Goal: Information Seeking & Learning: Learn about a topic

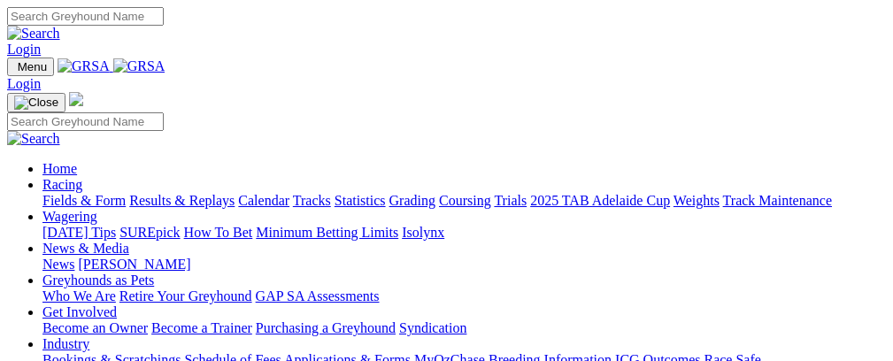
scroll to position [485, 0]
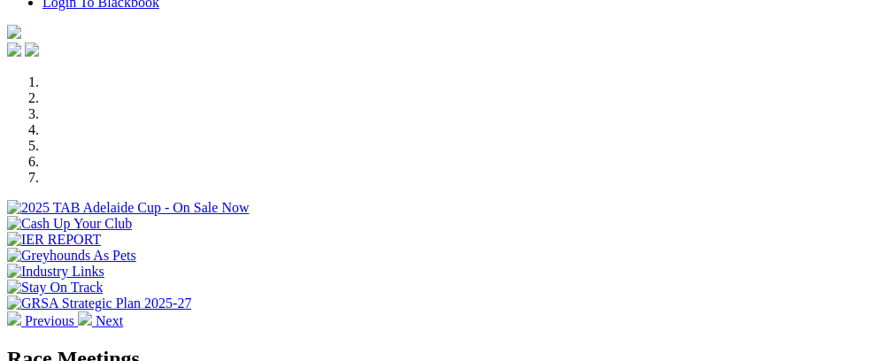
select select "NT"
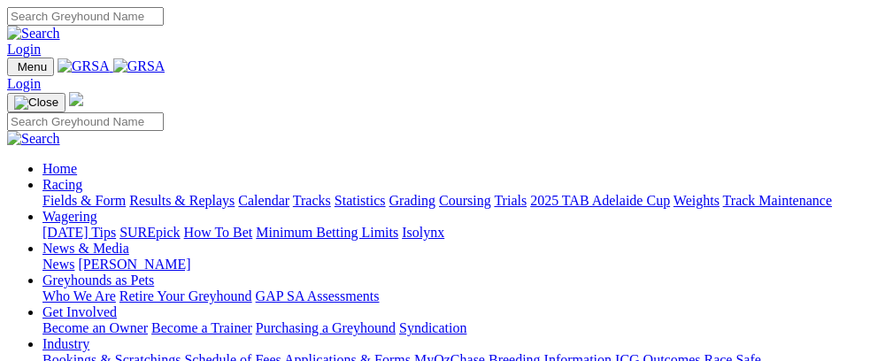
select select "NT"
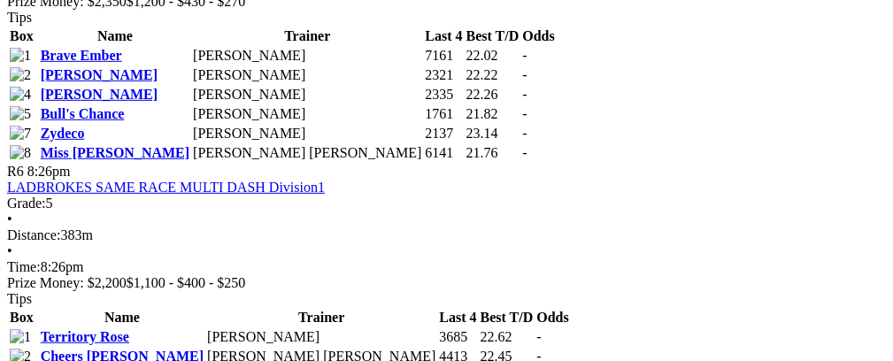
scroll to position [2139, 0]
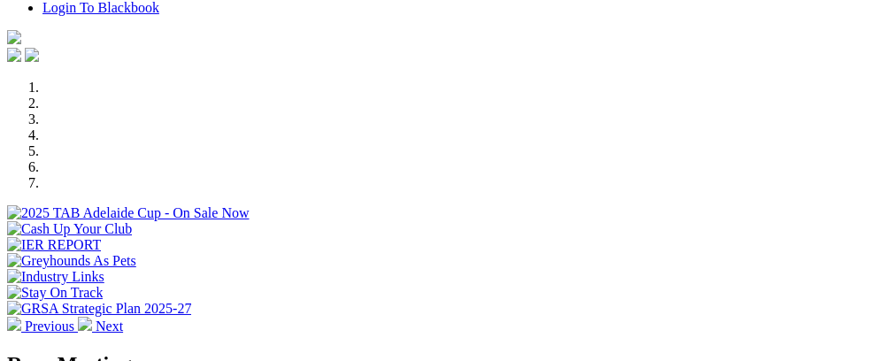
scroll to position [350, 0]
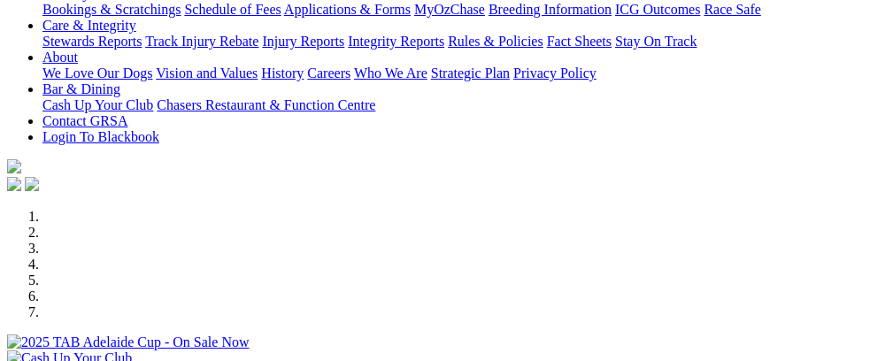
select select "NT"
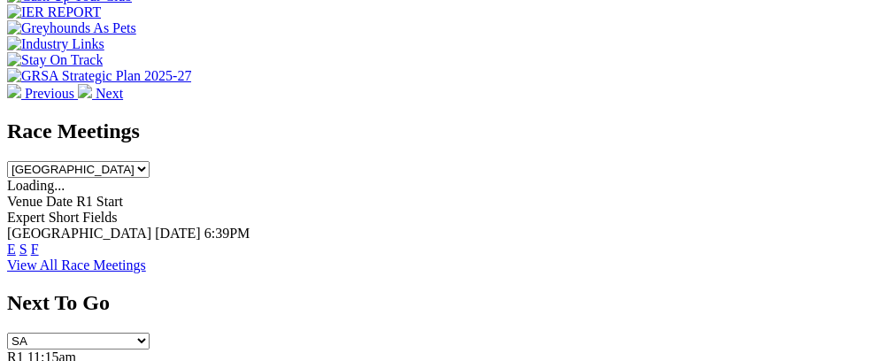
scroll to position [503, 0]
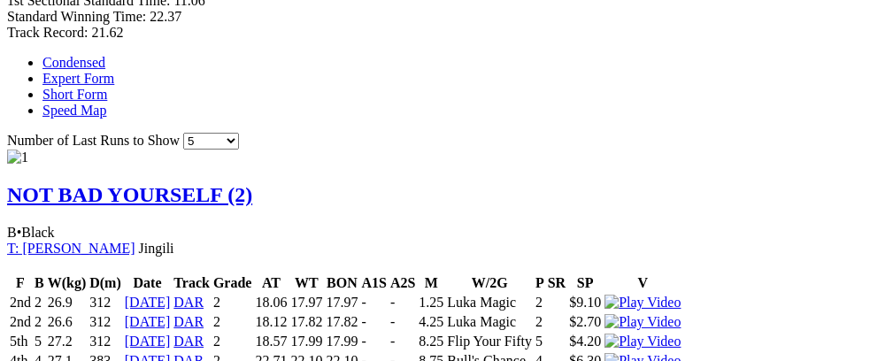
scroll to position [1176, 0]
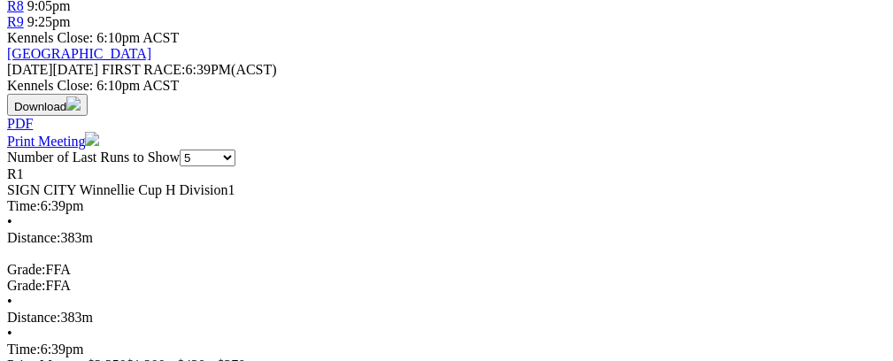
scroll to position [736, 0]
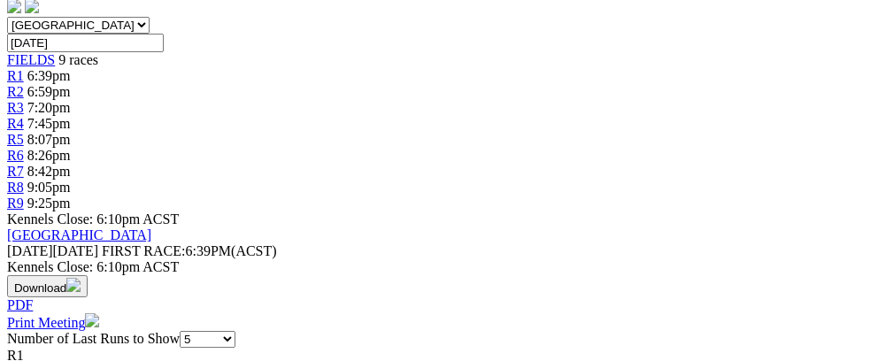
scroll to position [0, 36]
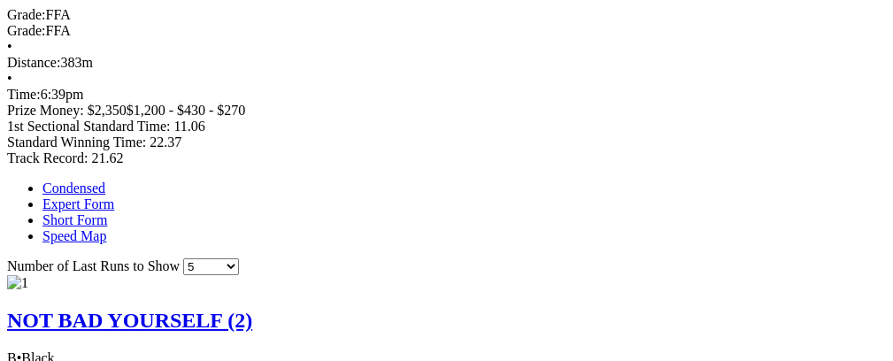
scroll to position [0, 0]
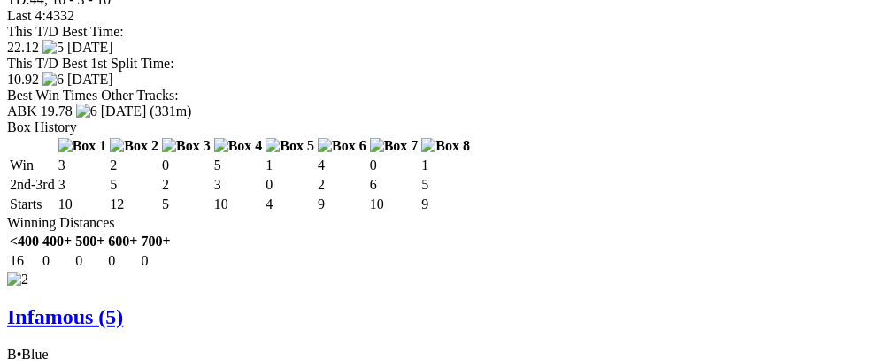
scroll to position [0, 52]
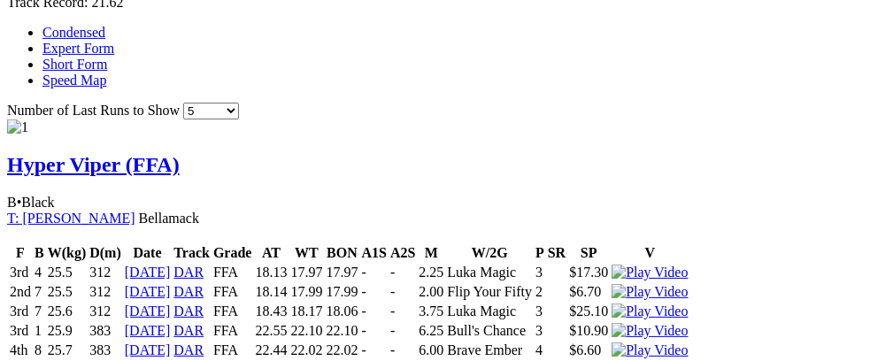
scroll to position [0, 0]
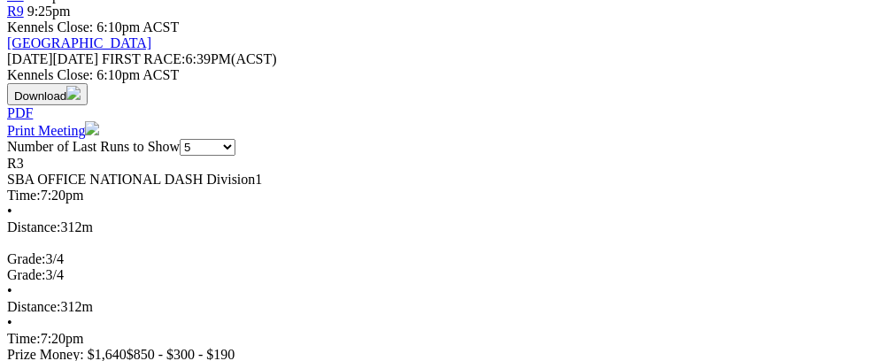
scroll to position [787, 0]
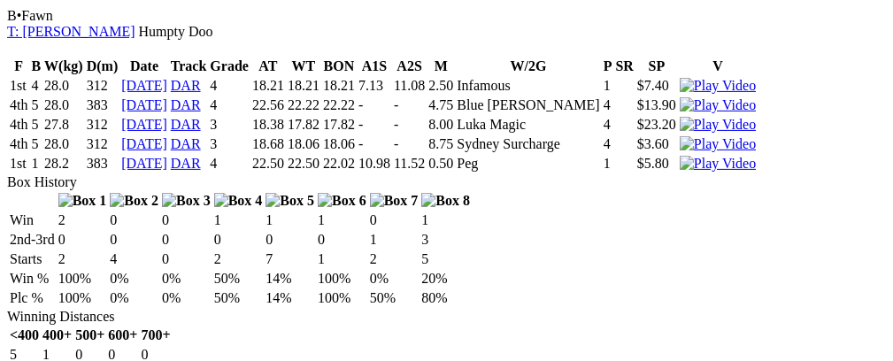
scroll to position [1363, 0]
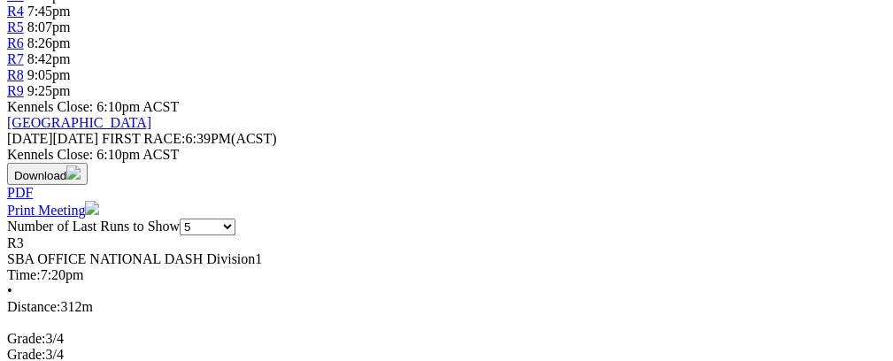
scroll to position [666, 0]
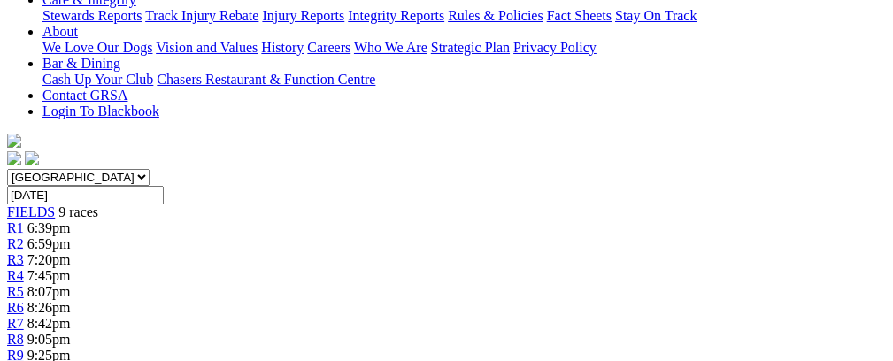
scroll to position [0, 0]
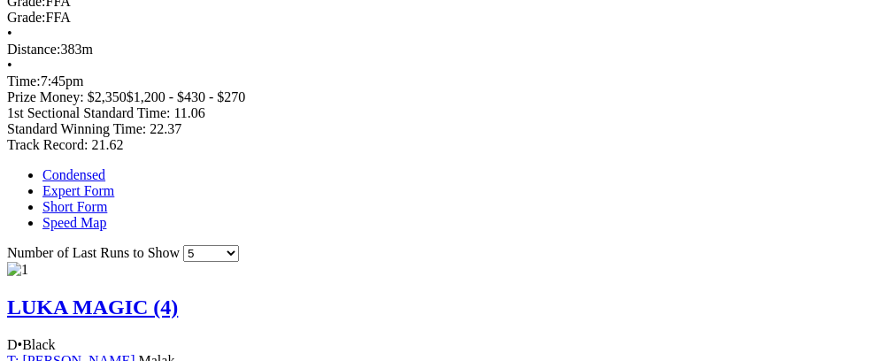
scroll to position [1093, 0]
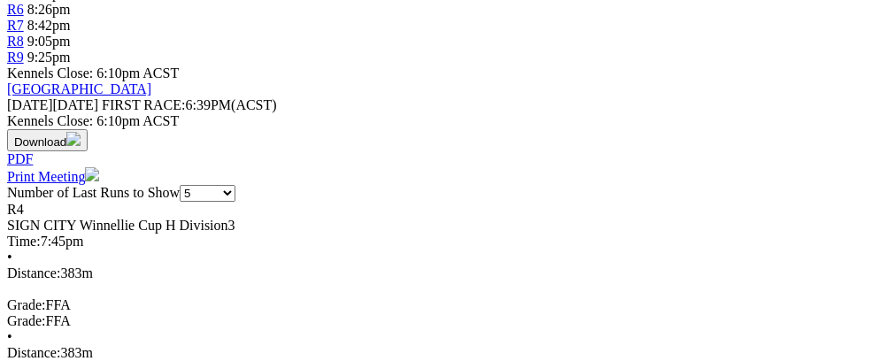
scroll to position [726, 0]
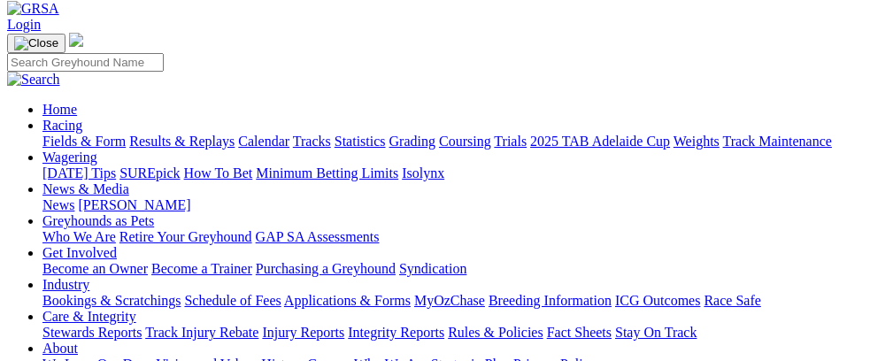
scroll to position [68, 0]
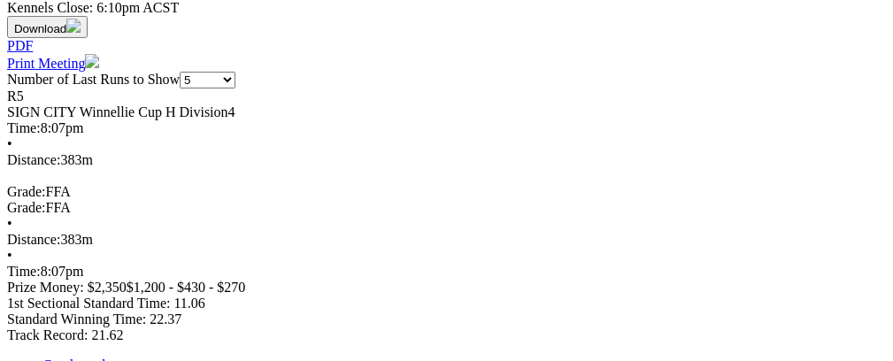
scroll to position [0, 63]
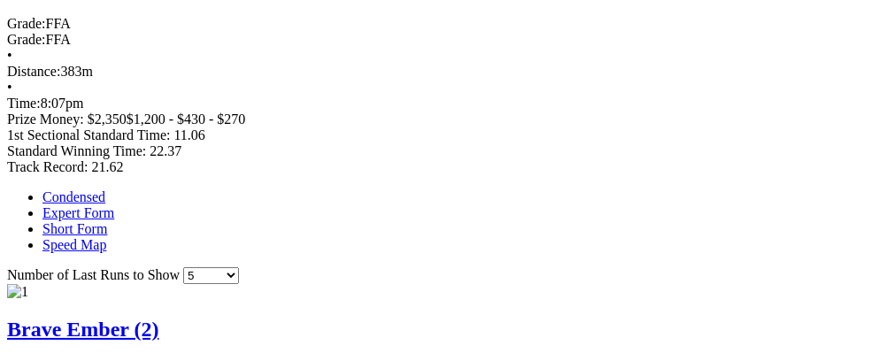
scroll to position [0, 0]
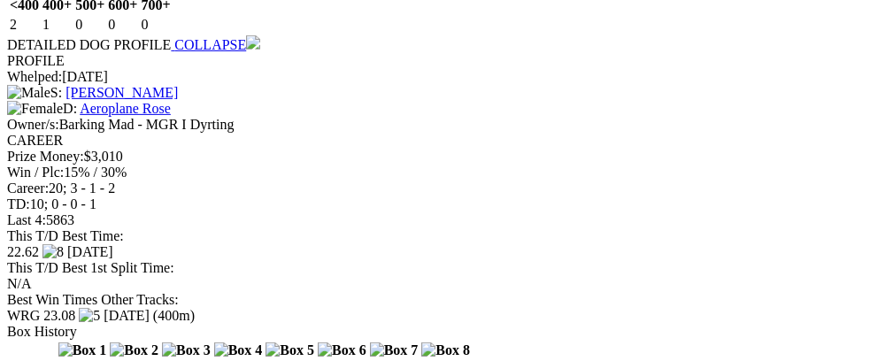
scroll to position [1673, 0]
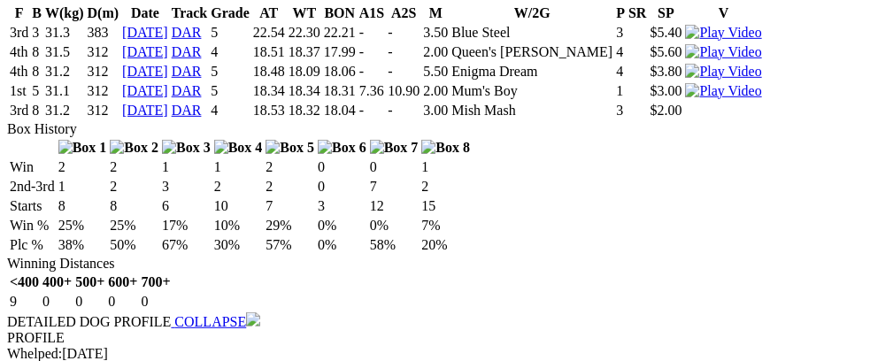
scroll to position [2181, 0]
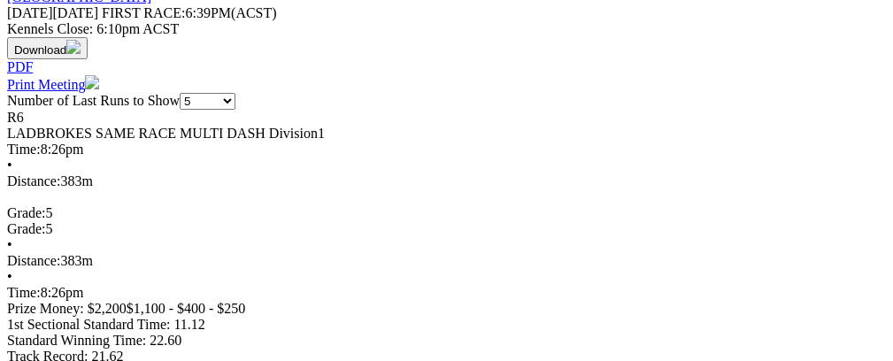
scroll to position [956, 0]
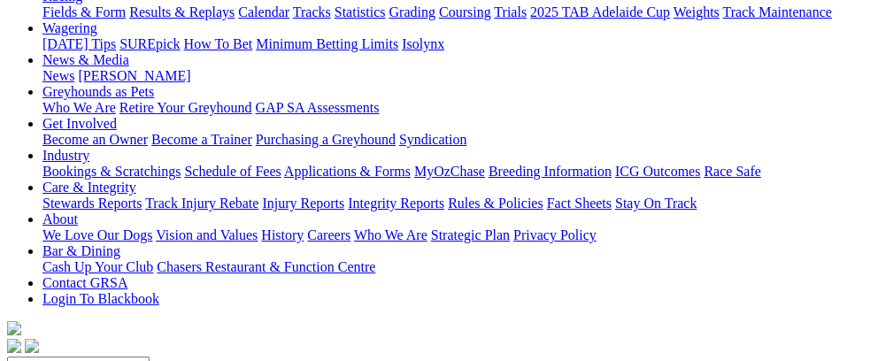
scroll to position [199, 0]
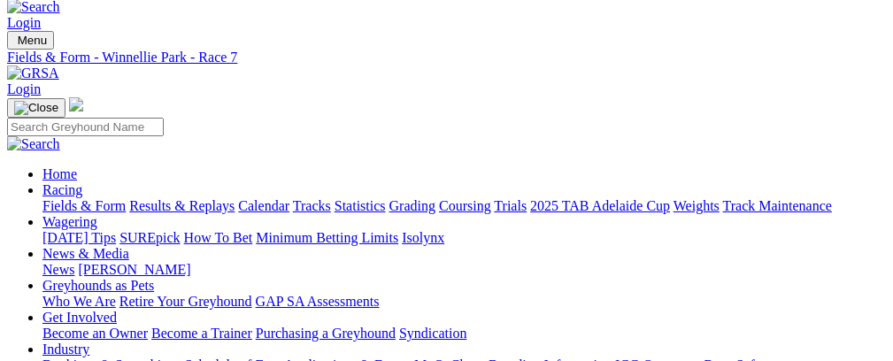
scroll to position [8, 0]
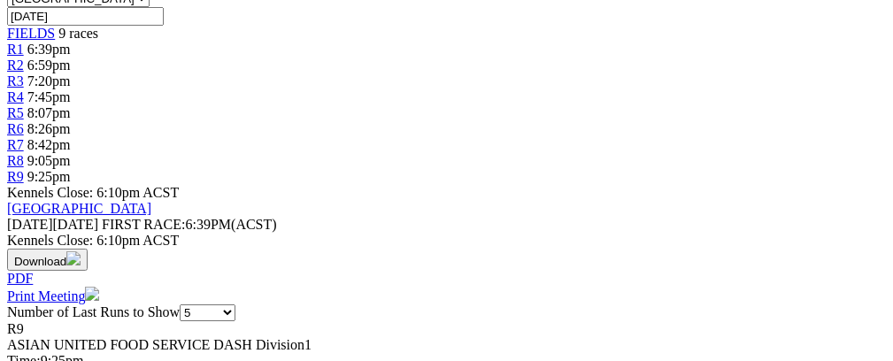
scroll to position [558, 0]
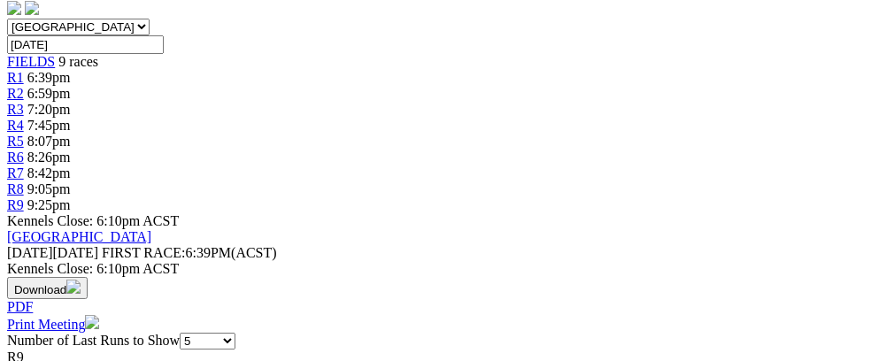
drag, startPoint x: 451, startPoint y: 38, endPoint x: 248, endPoint y: -20, distance: 211.7
